Goal: Task Accomplishment & Management: Manage account settings

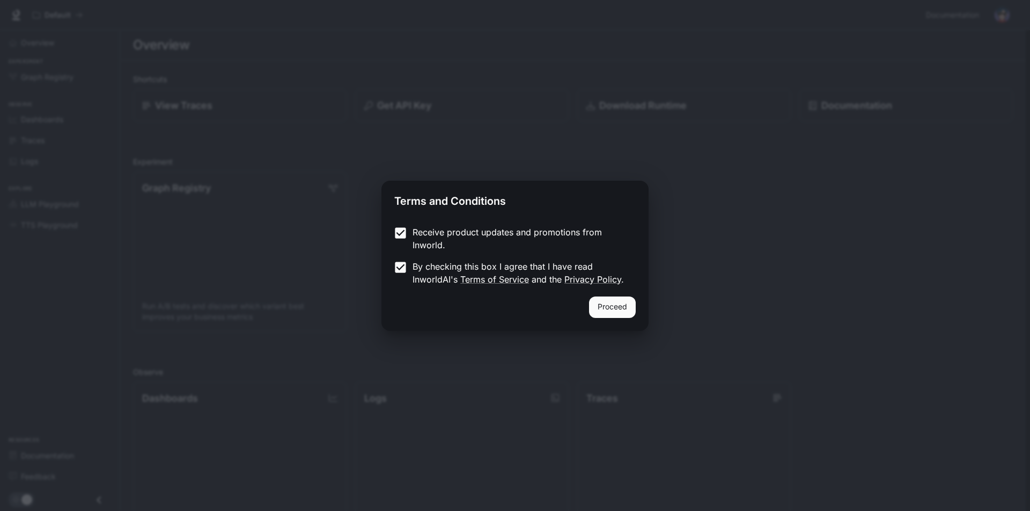
click at [619, 306] on button "Proceed" at bounding box center [612, 307] width 47 height 21
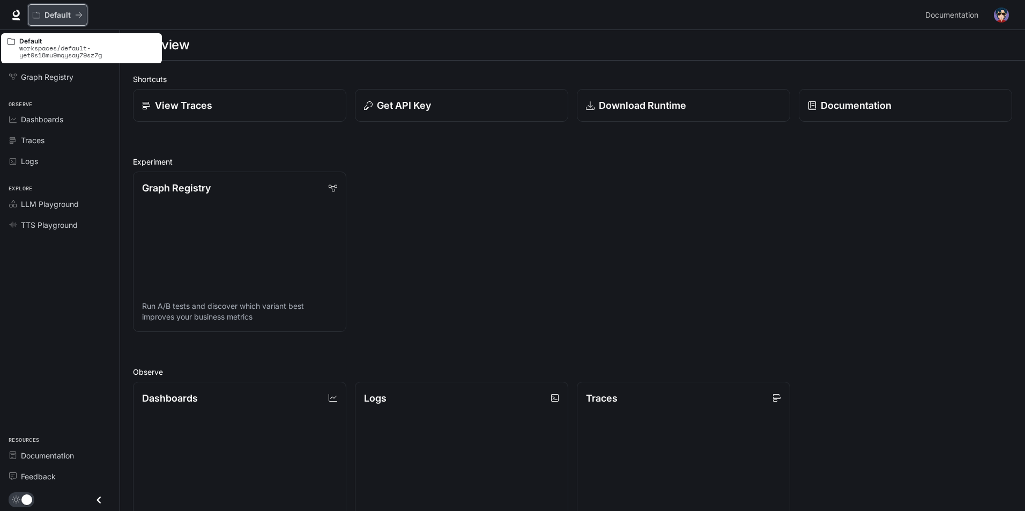
click at [62, 13] on p "Default" at bounding box center [58, 15] width 26 height 9
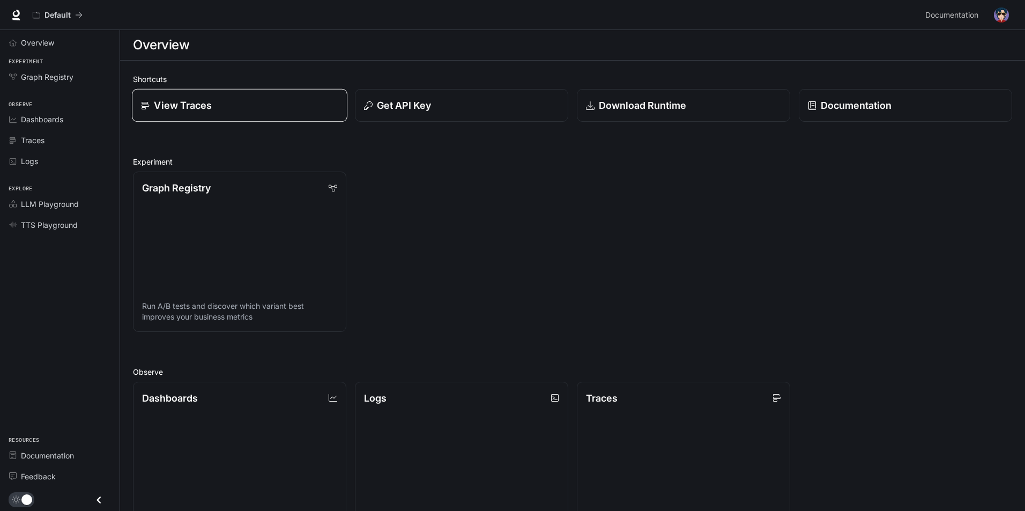
click at [264, 113] on link "View Traces" at bounding box center [240, 105] width 216 height 33
click at [1003, 16] on img "button" at bounding box center [1001, 15] width 15 height 15
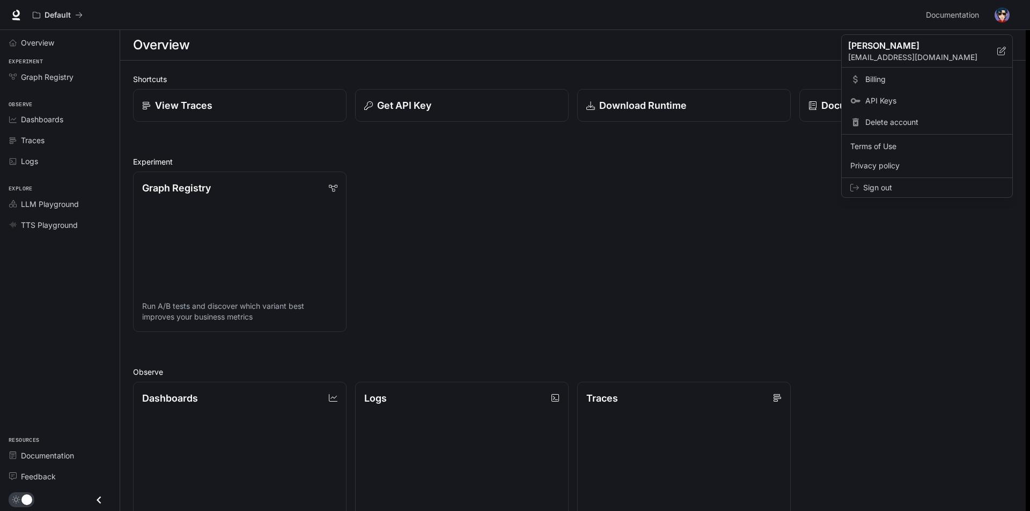
click at [853, 265] on div at bounding box center [515, 255] width 1030 height 511
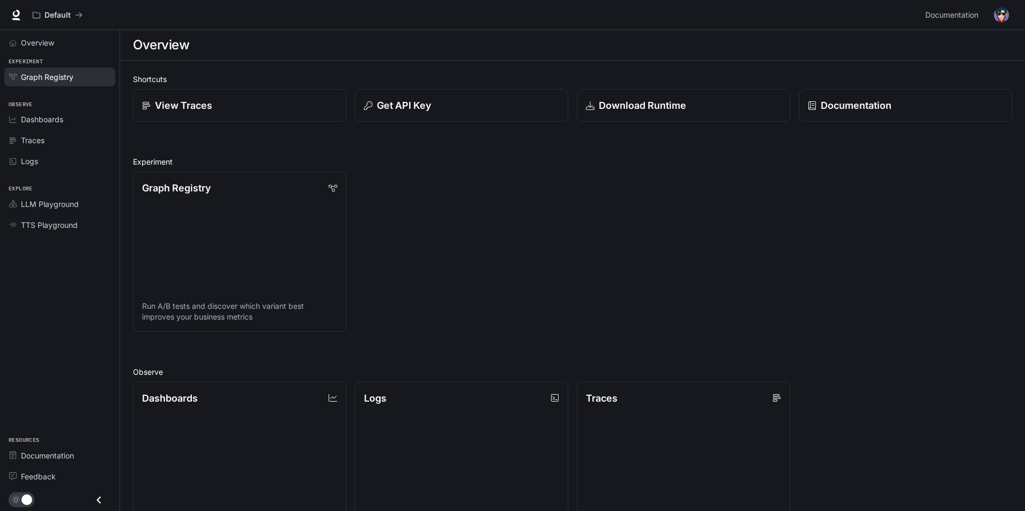
click at [41, 81] on span "Graph Registry" at bounding box center [47, 76] width 53 height 11
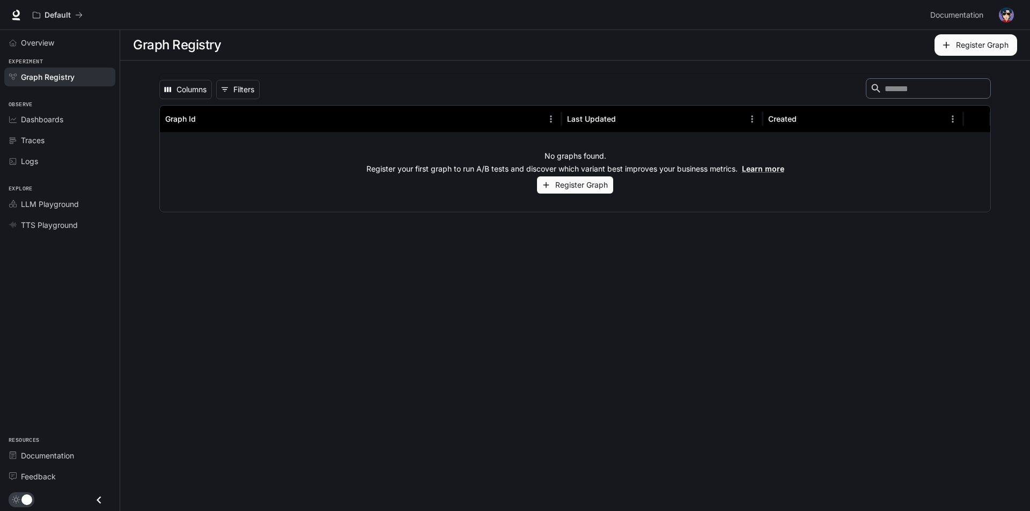
click at [581, 186] on button "Register Graph" at bounding box center [575, 185] width 76 height 18
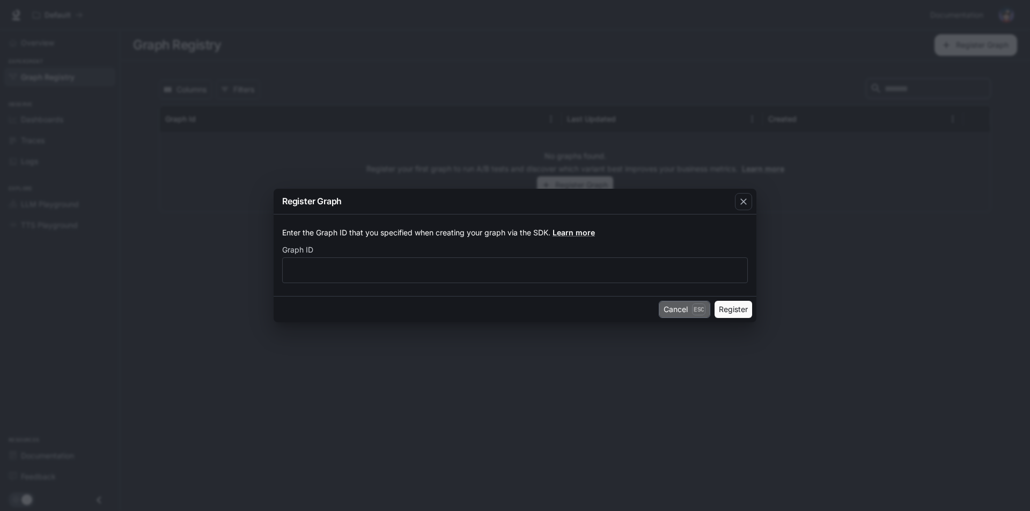
click at [668, 305] on button "Cancel Esc" at bounding box center [684, 309] width 51 height 17
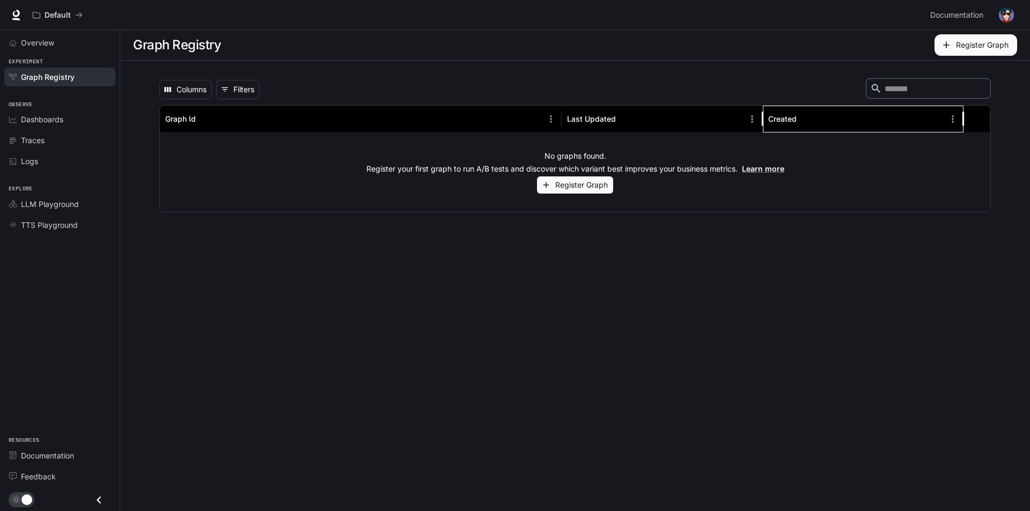
click at [792, 118] on div "Created" at bounding box center [782, 118] width 28 height 9
click at [965, 49] on button "Register Graph" at bounding box center [975, 44] width 83 height 21
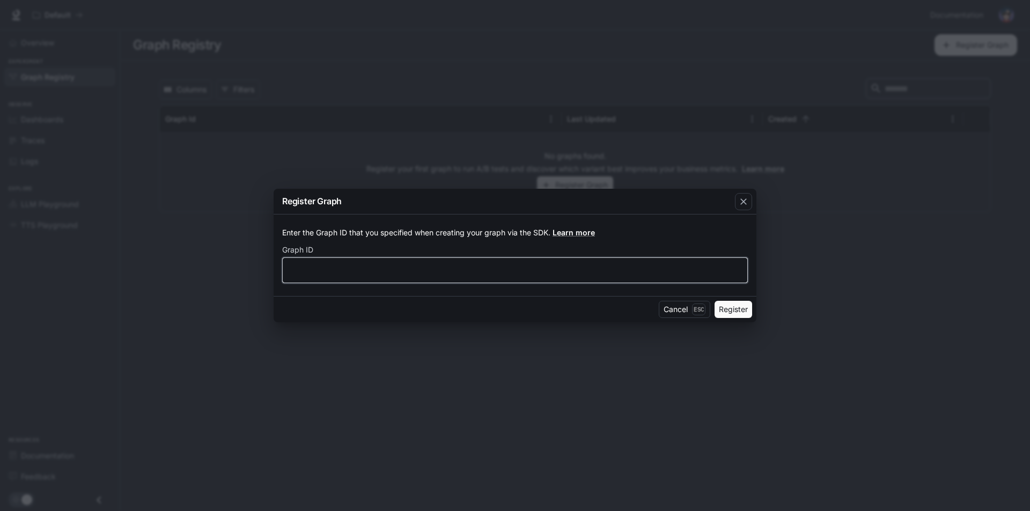
click at [354, 268] on input "text" at bounding box center [515, 270] width 464 height 11
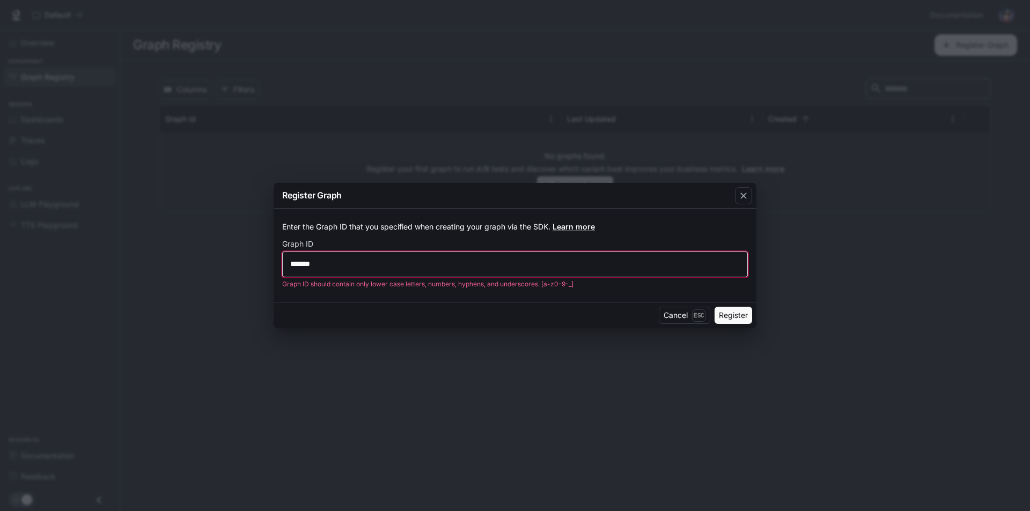
drag, startPoint x: 356, startPoint y: 264, endPoint x: 276, endPoint y: 264, distance: 79.9
click at [276, 264] on div "Enter the Graph ID that you specified when creating your graph via the SDK. Lea…" at bounding box center [515, 256] width 483 height 94
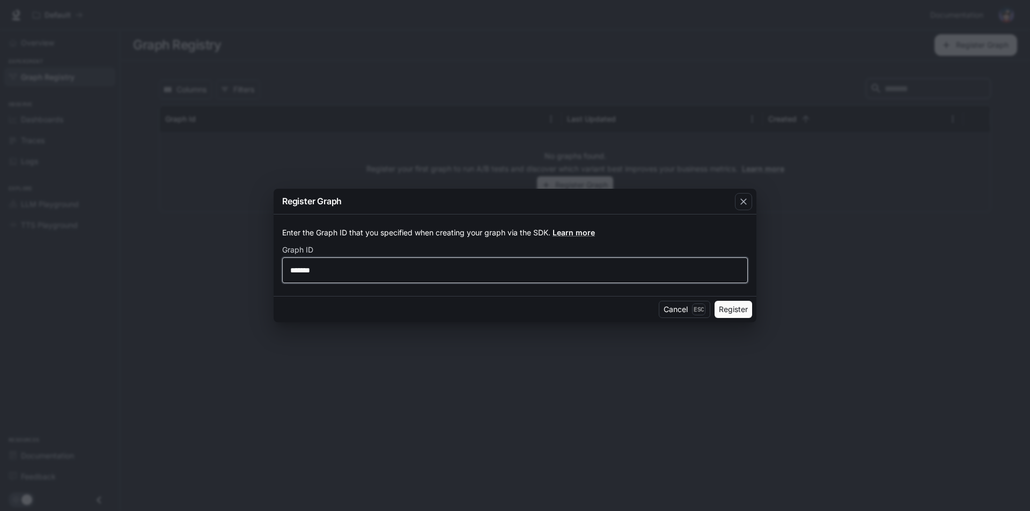
type input "*******"
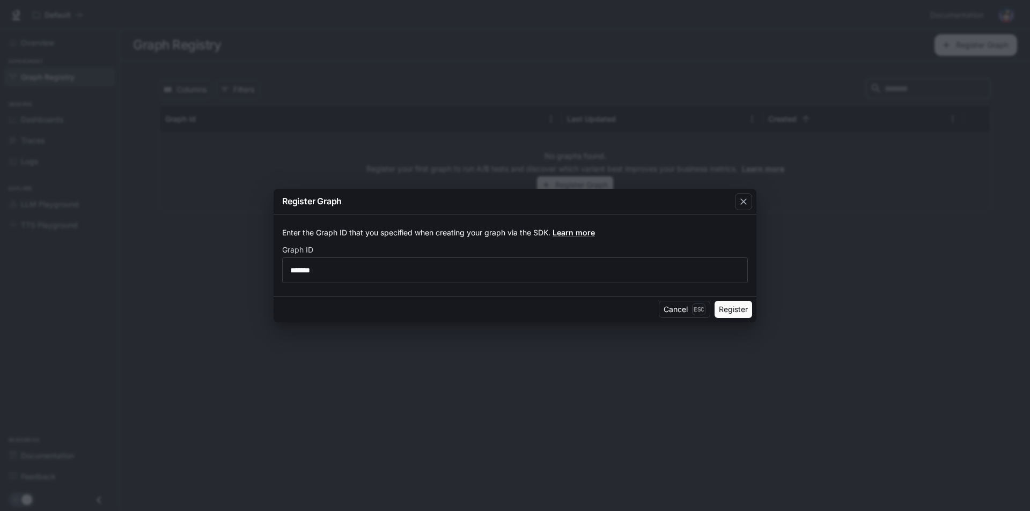
click at [720, 313] on button "Register" at bounding box center [733, 309] width 38 height 17
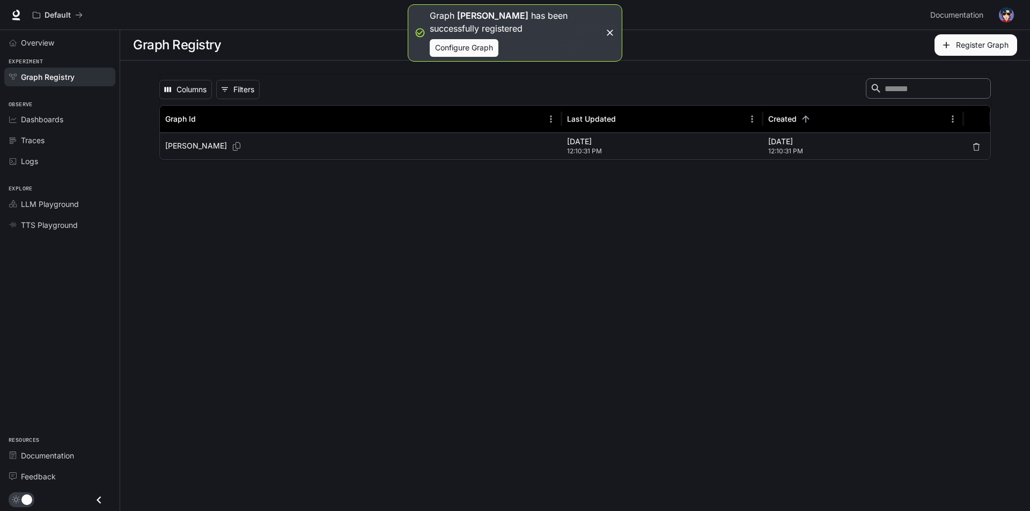
click at [745, 140] on p "[DATE]" at bounding box center [662, 141] width 190 height 11
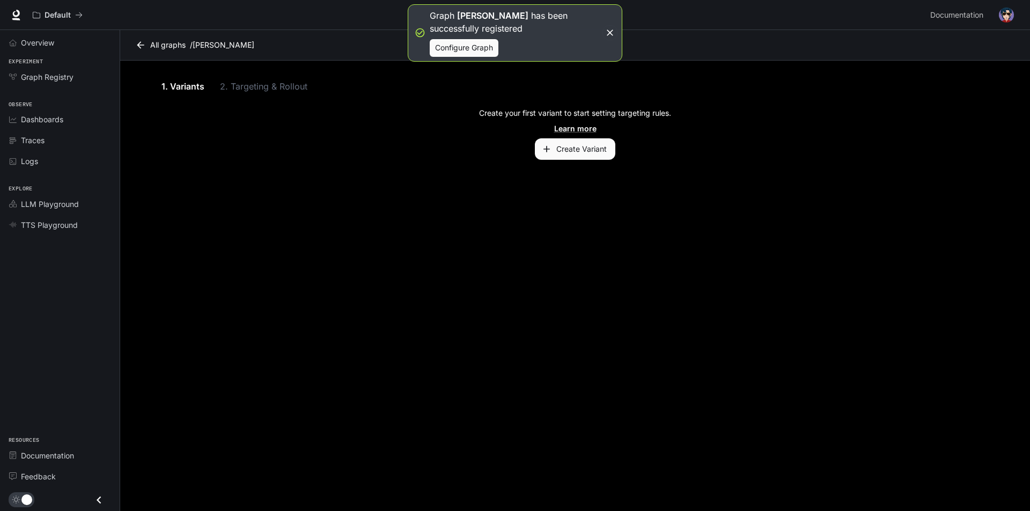
click at [550, 151] on icon "button" at bounding box center [546, 149] width 11 height 11
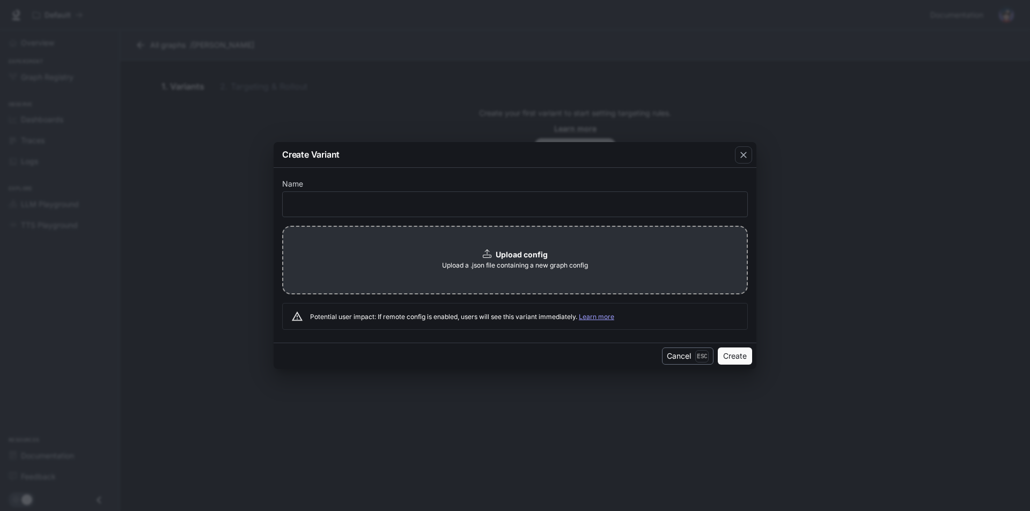
click at [677, 358] on button "Cancel Esc" at bounding box center [687, 356] width 51 height 17
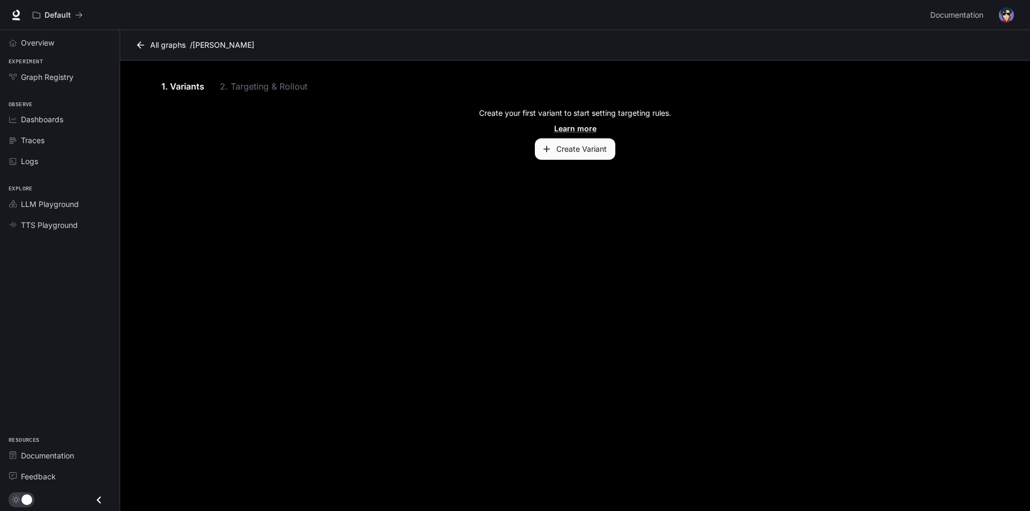
click at [1013, 17] on img "button" at bounding box center [1006, 15] width 15 height 15
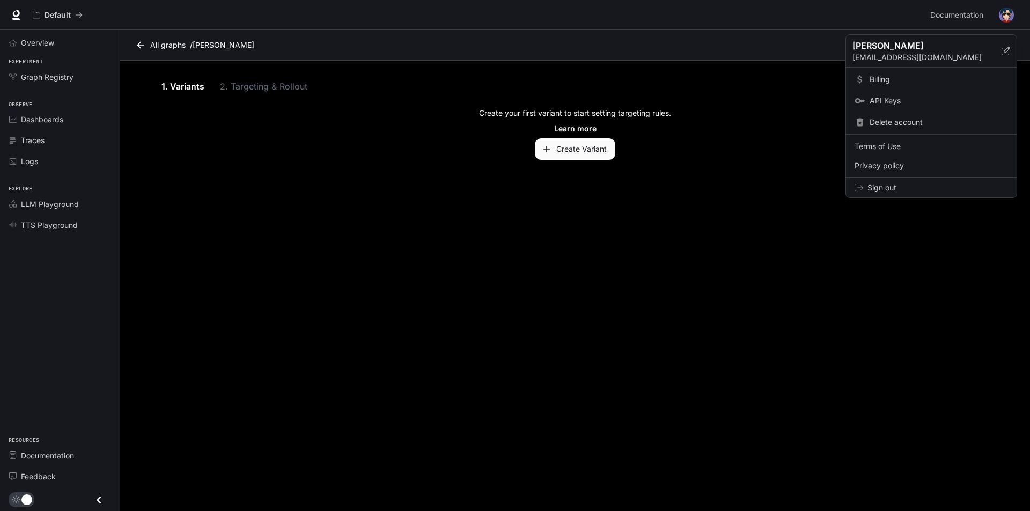
click at [900, 128] on div "Delete account" at bounding box center [931, 122] width 166 height 19
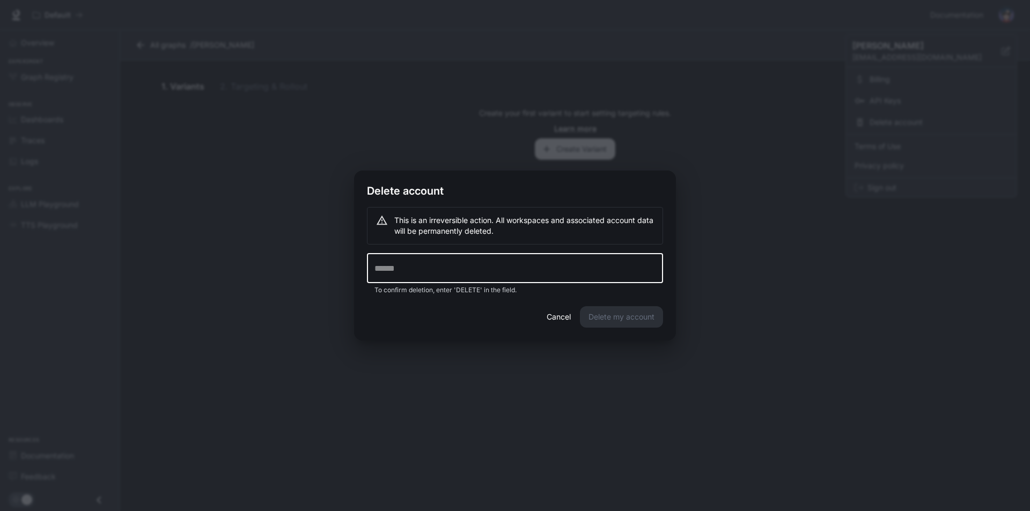
click at [453, 270] on input "text" at bounding box center [515, 268] width 296 height 30
type input "******"
click at [583, 305] on div "This is an irreversible action. All workspaces and associated account data will…" at bounding box center [515, 256] width 322 height 99
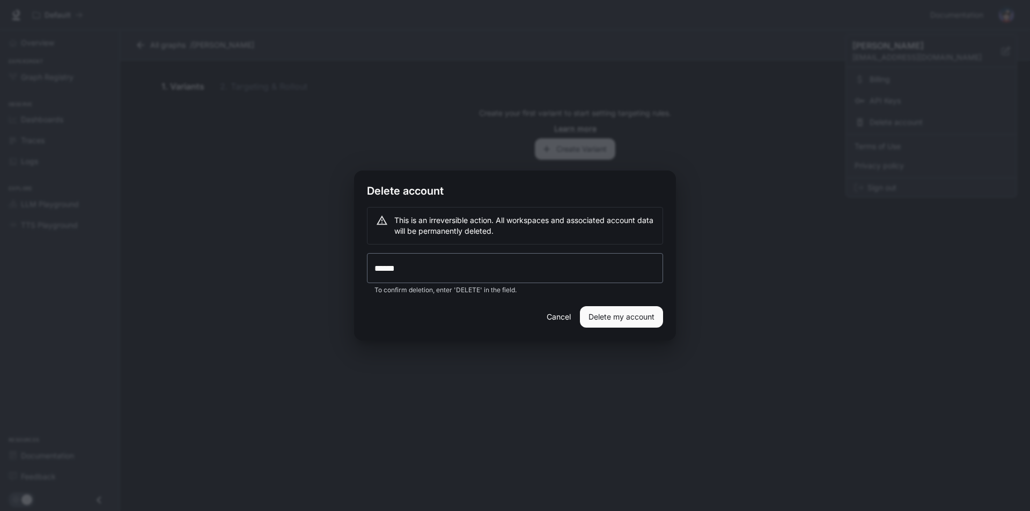
click at [590, 317] on button "Delete my account" at bounding box center [621, 316] width 83 height 21
